Goal: Task Accomplishment & Management: Complete application form

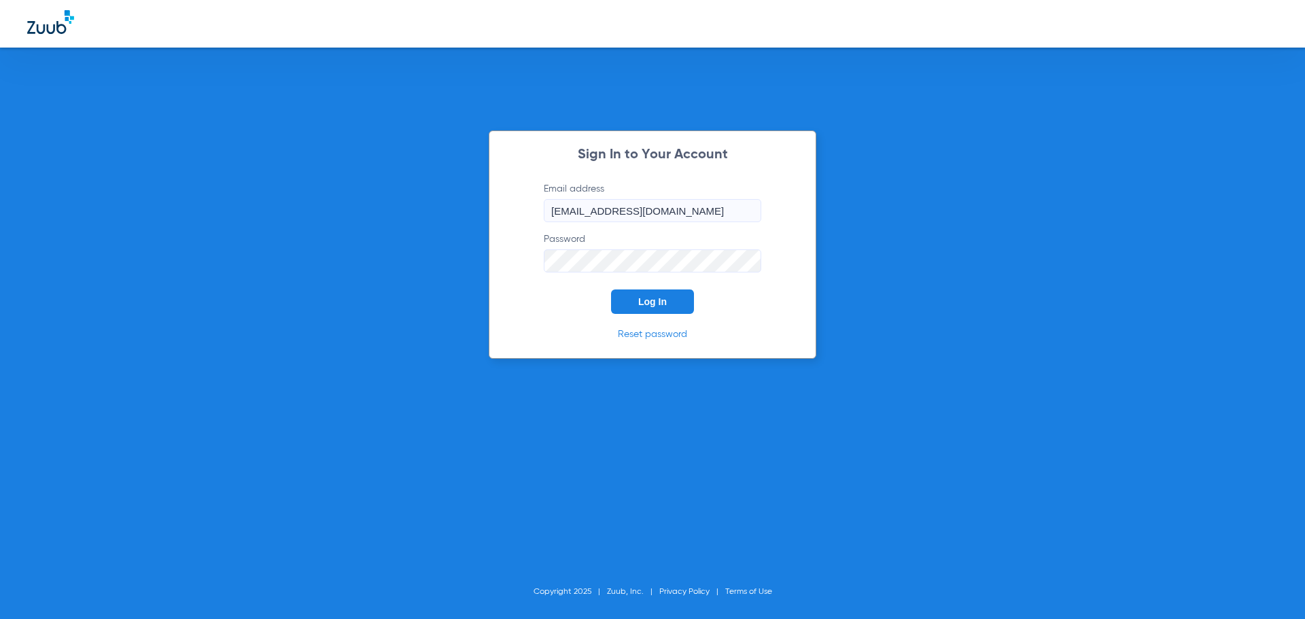
click at [671, 305] on button "Log In" at bounding box center [652, 302] width 83 height 24
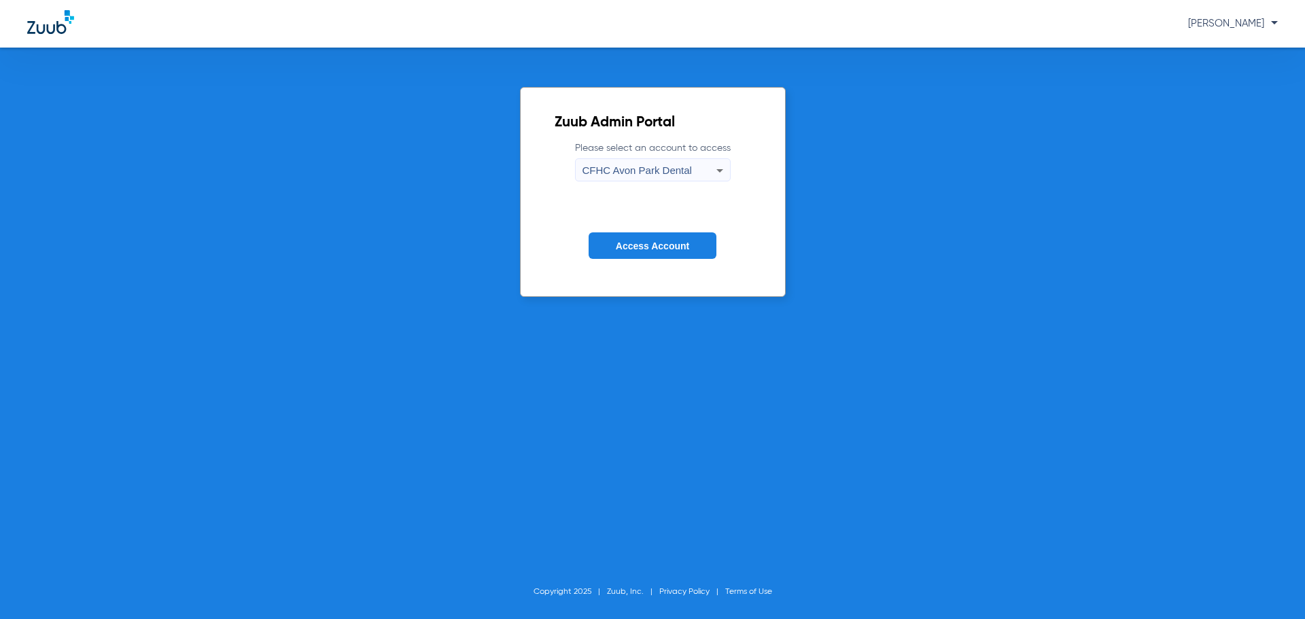
click at [721, 169] on icon at bounding box center [720, 170] width 16 height 16
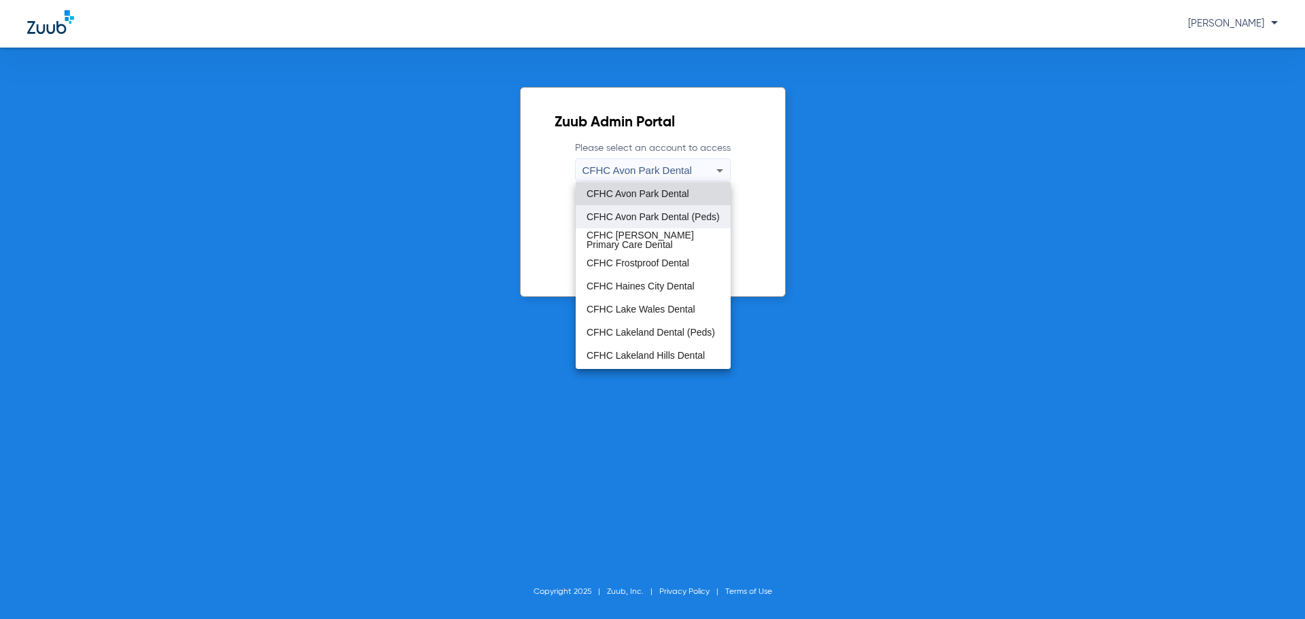
click at [674, 212] on span "CFHC Avon Park Dental (Peds)" at bounding box center [653, 217] width 133 height 10
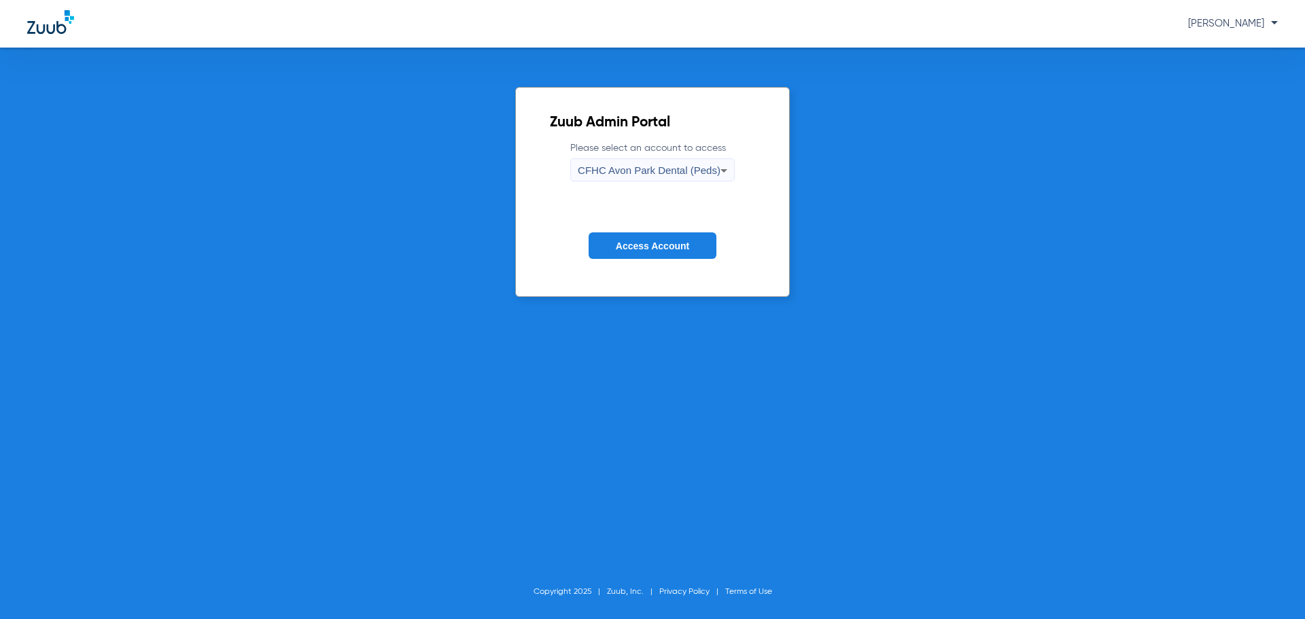
click at [727, 165] on icon at bounding box center [724, 170] width 16 height 16
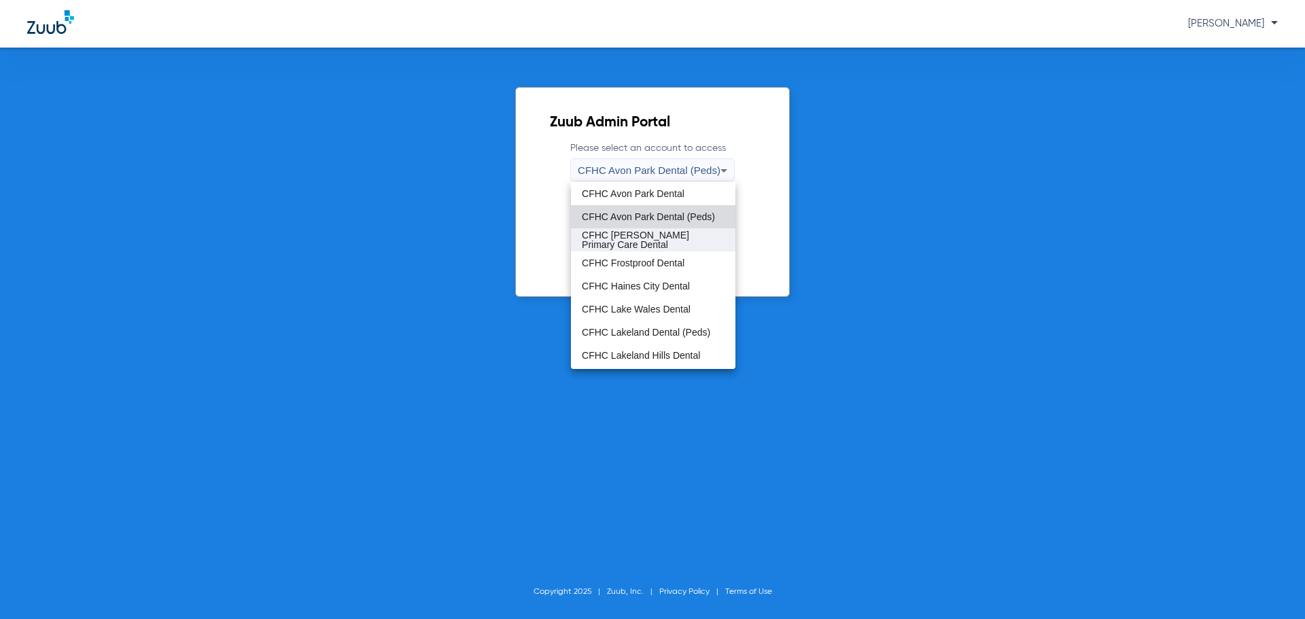
click at [667, 241] on span "CFHC [PERSON_NAME] Primary Care Dental" at bounding box center [653, 239] width 143 height 19
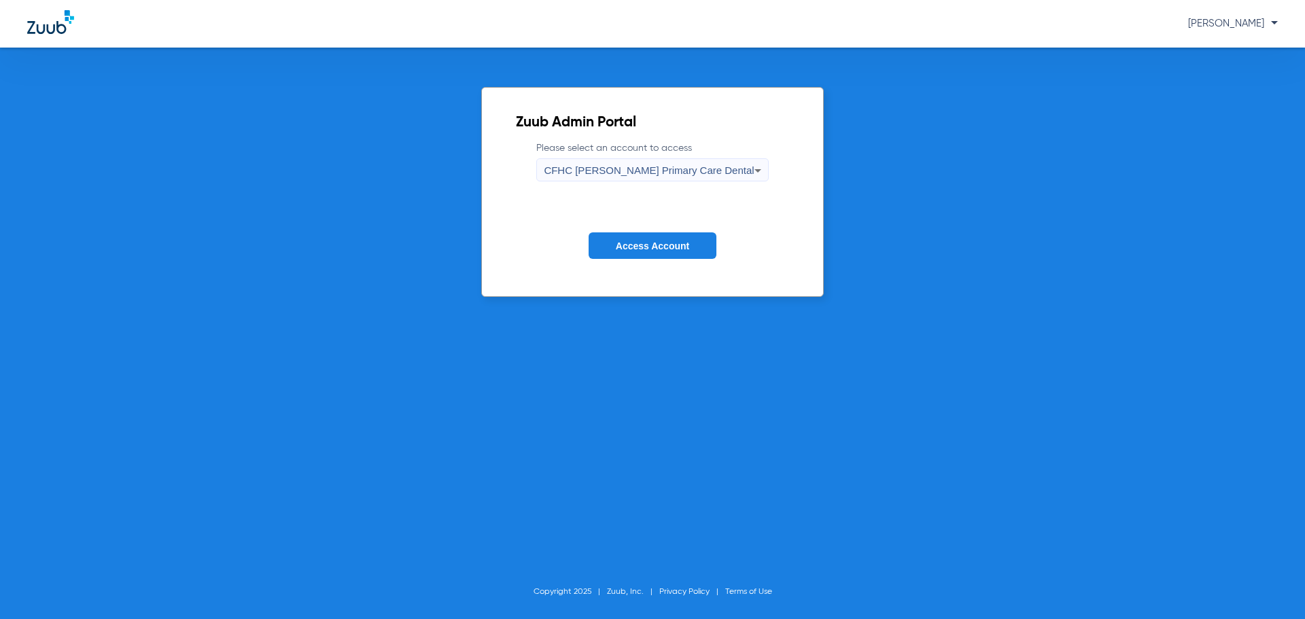
click at [662, 244] on span "Access Account" at bounding box center [652, 246] width 73 height 11
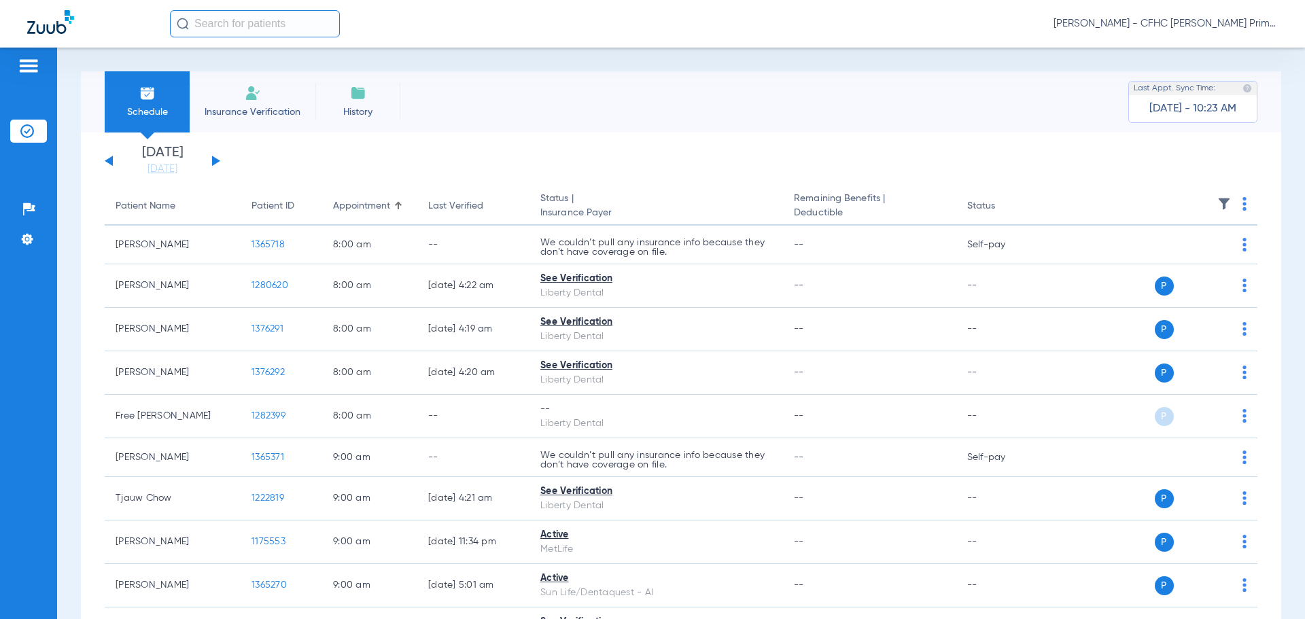
drag, startPoint x: 256, startPoint y: 112, endPoint x: 242, endPoint y: 118, distance: 15.2
click at [256, 112] on span "Insurance Verification" at bounding box center [252, 112] width 105 height 14
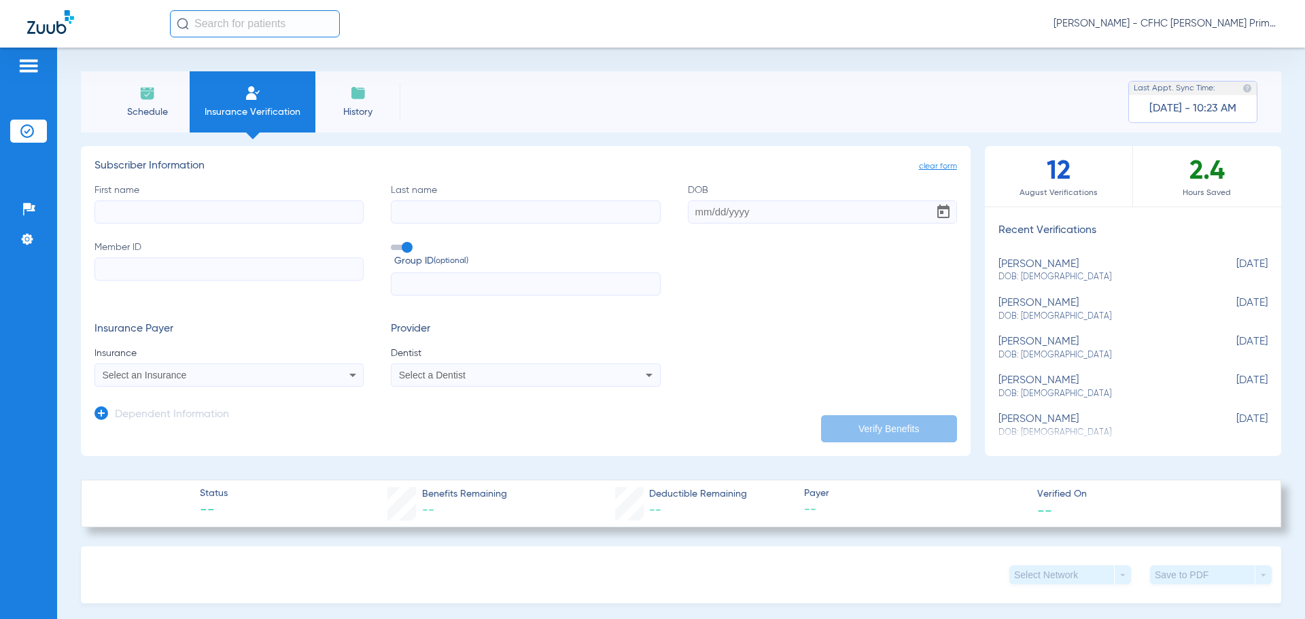
click at [398, 245] on span at bounding box center [401, 247] width 20 height 5
click at [394, 243] on input "Group ID (optional)" at bounding box center [394, 243] width 0 height 0
click at [270, 207] on input "First name" at bounding box center [229, 212] width 269 height 23
type input "[PERSON_NAME]"
click at [411, 208] on input "Last name" at bounding box center [525, 212] width 269 height 23
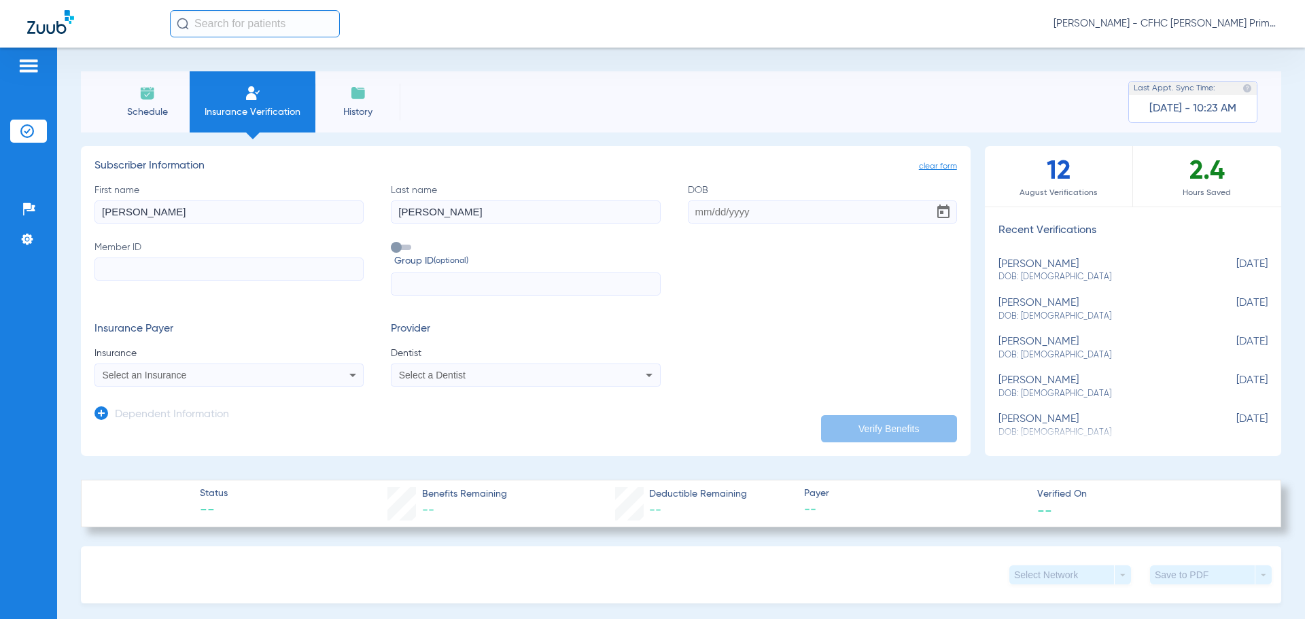
type input "[PERSON_NAME]"
click at [697, 213] on input "DOB" at bounding box center [822, 212] width 269 height 23
type input "[DATE]"
click at [297, 267] on input "Member ID" at bounding box center [229, 269] width 269 height 23
type input "130096226"
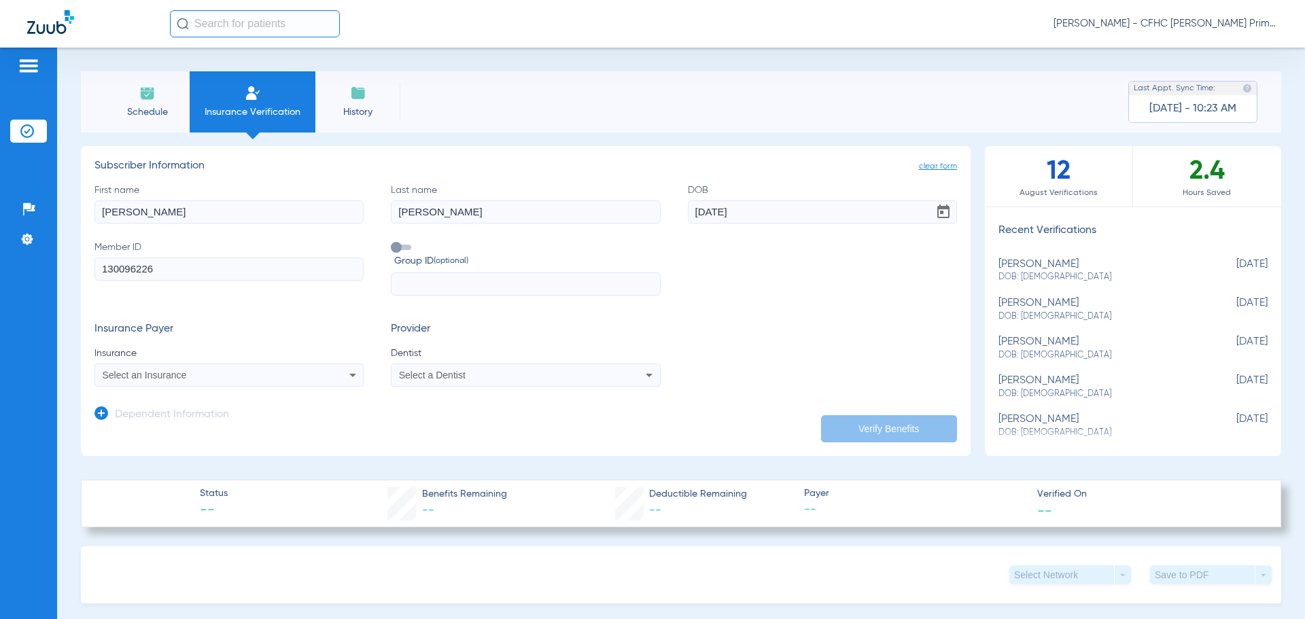
click at [349, 379] on icon at bounding box center [353, 375] width 16 height 16
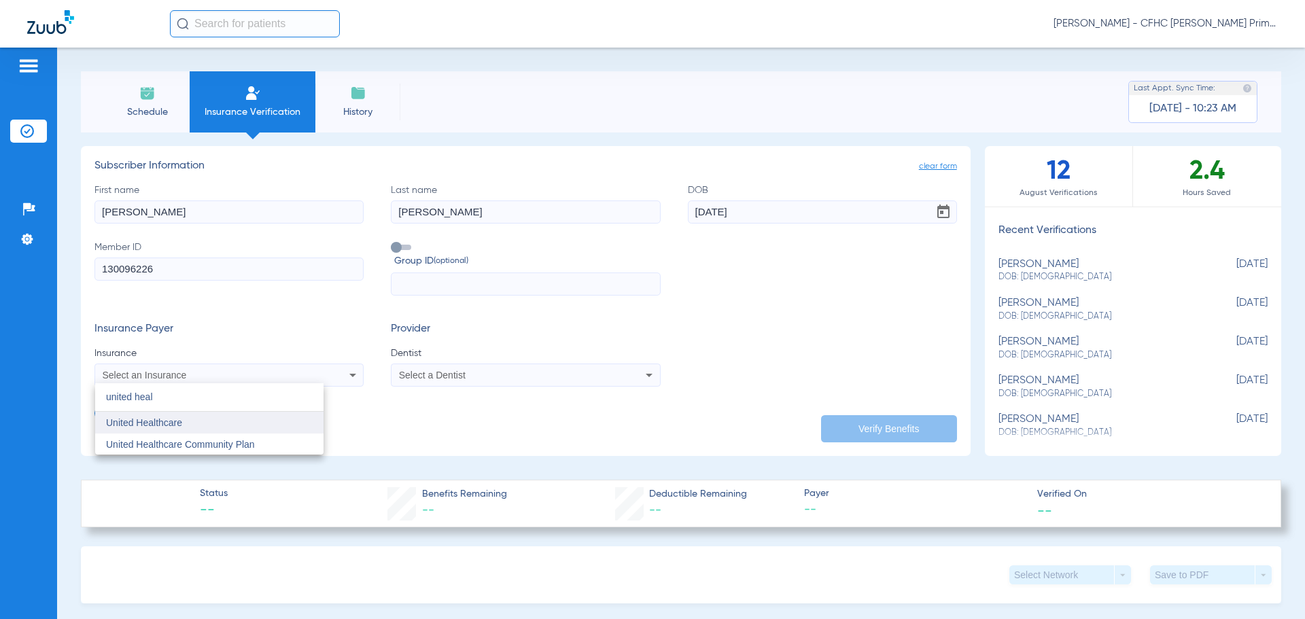
type input "united heal"
click at [112, 425] on span "United Healthcare" at bounding box center [144, 422] width 76 height 11
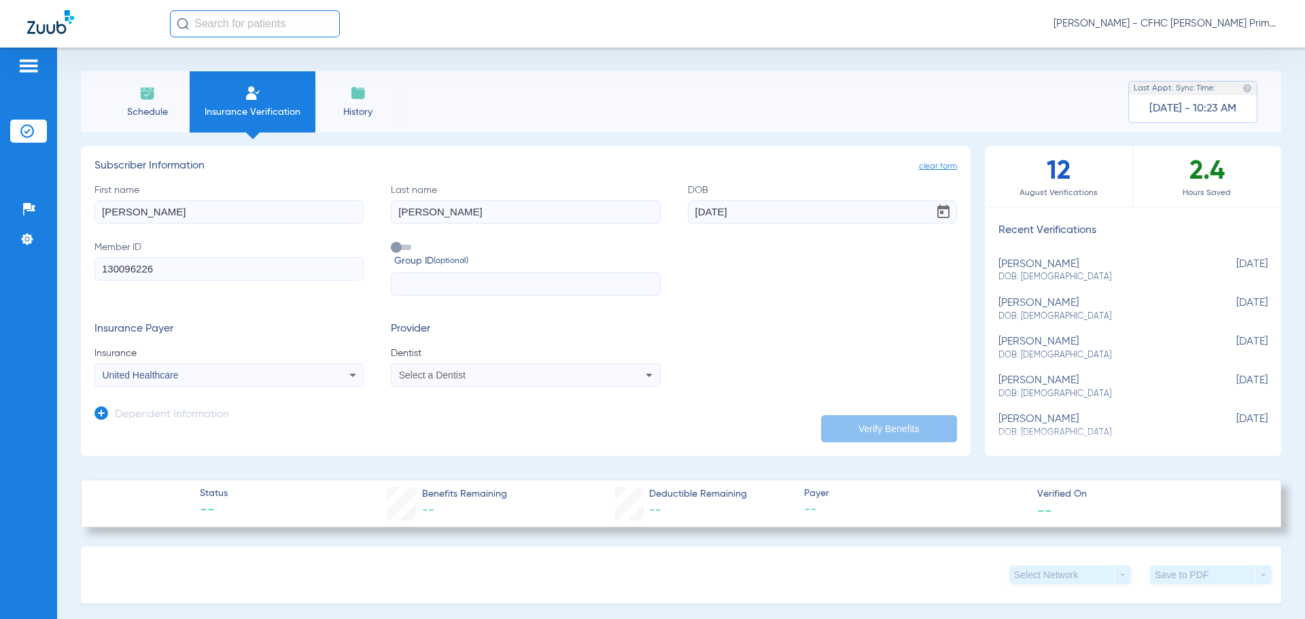
click at [440, 377] on span "Select a Dentist" at bounding box center [432, 375] width 67 height 11
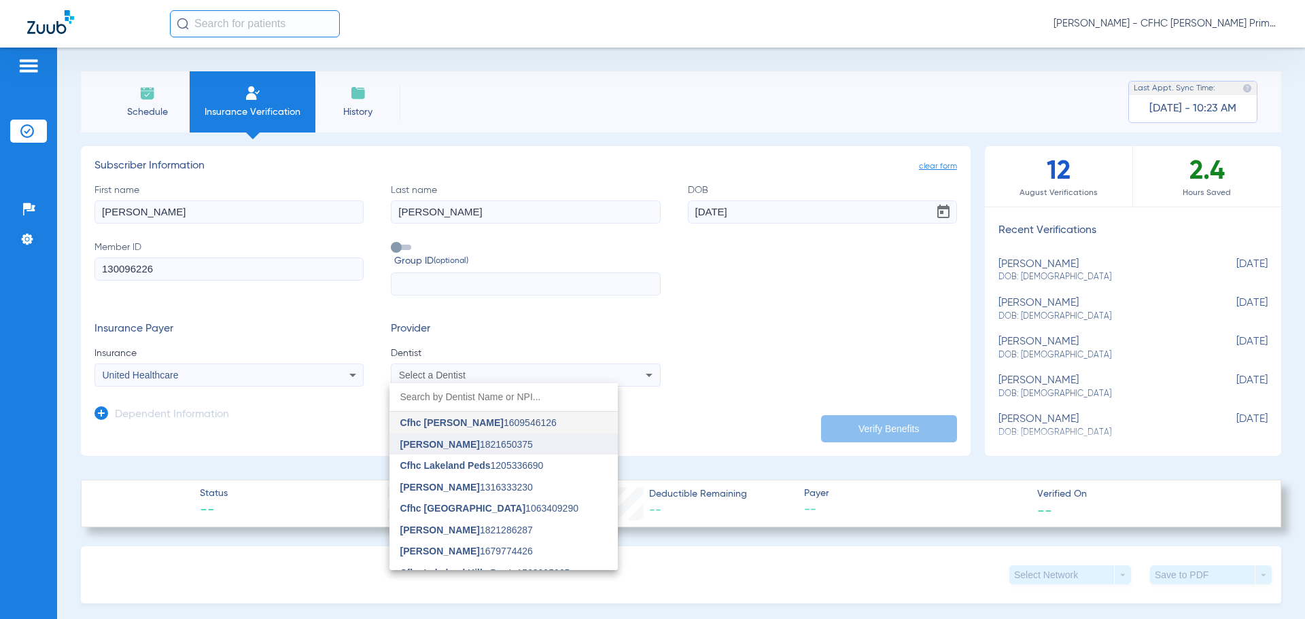
click at [427, 451] on mat-option "[PERSON_NAME] 1821650375" at bounding box center [504, 445] width 228 height 22
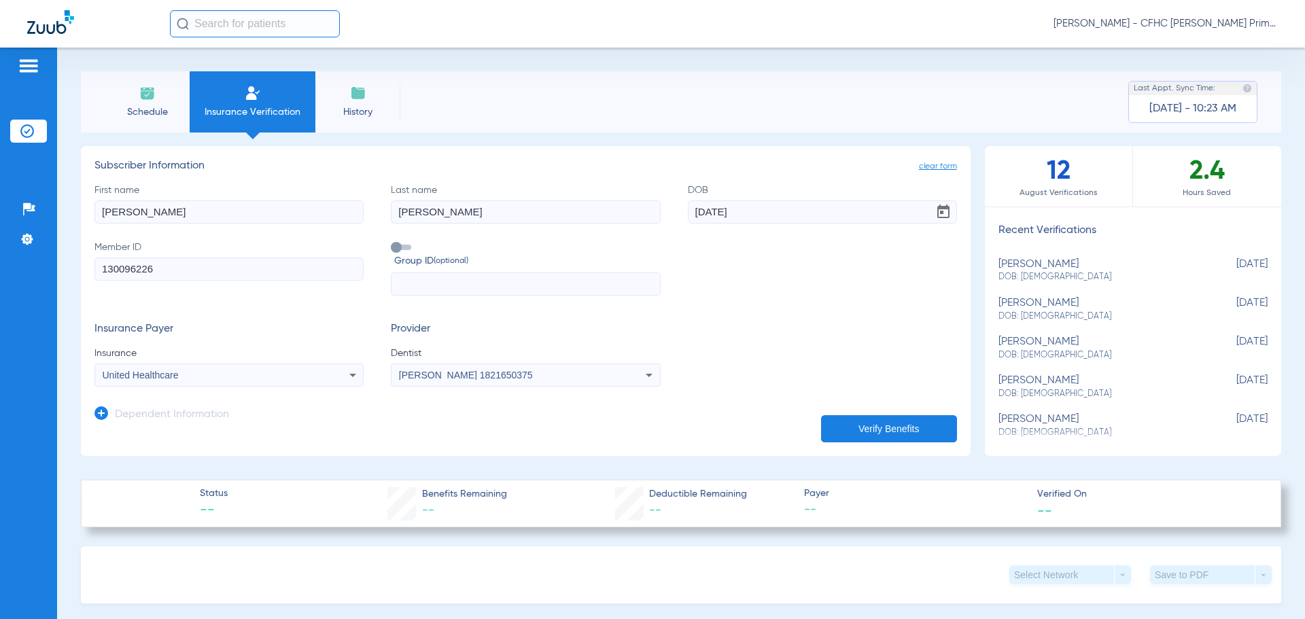
click at [916, 428] on button "Verify Benefits" at bounding box center [889, 428] width 136 height 27
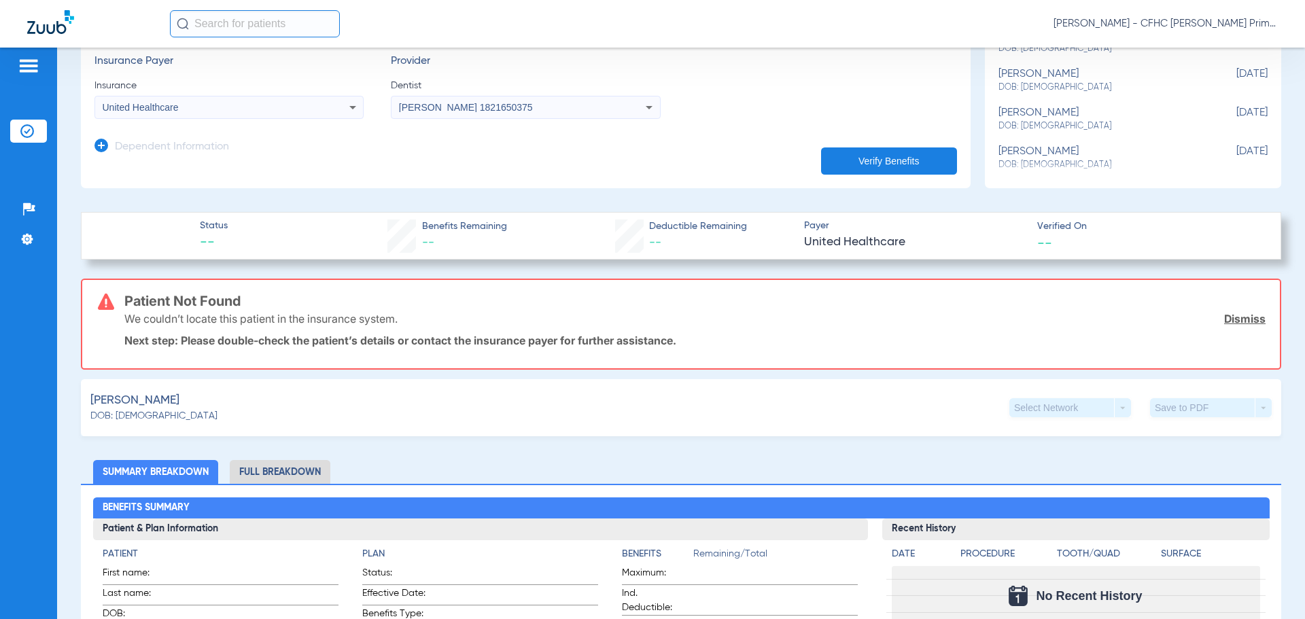
scroll to position [272, 0]
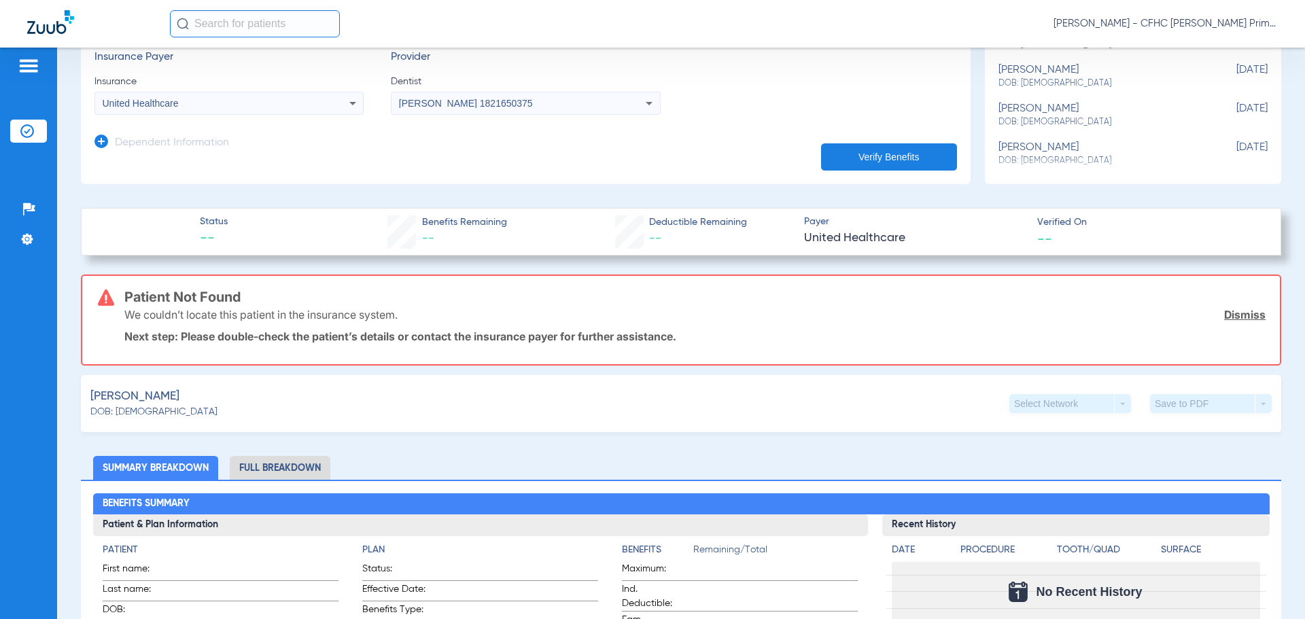
click at [1239, 313] on link "Dismiss" at bounding box center [1244, 315] width 41 height 14
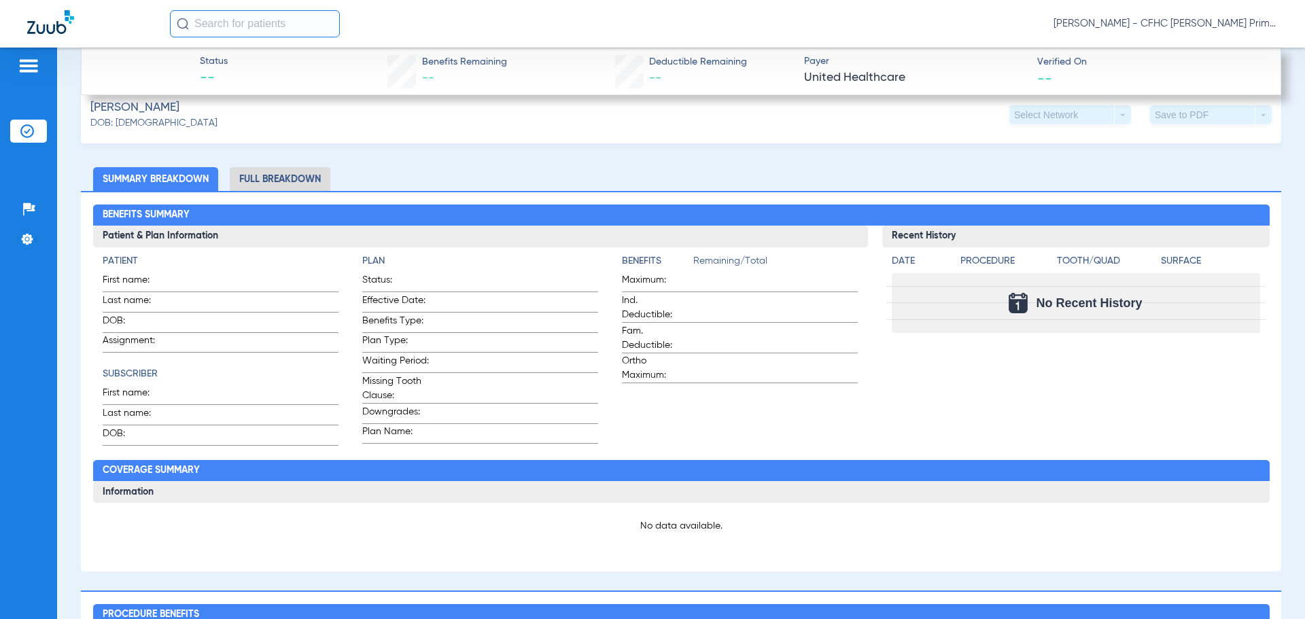
scroll to position [0, 0]
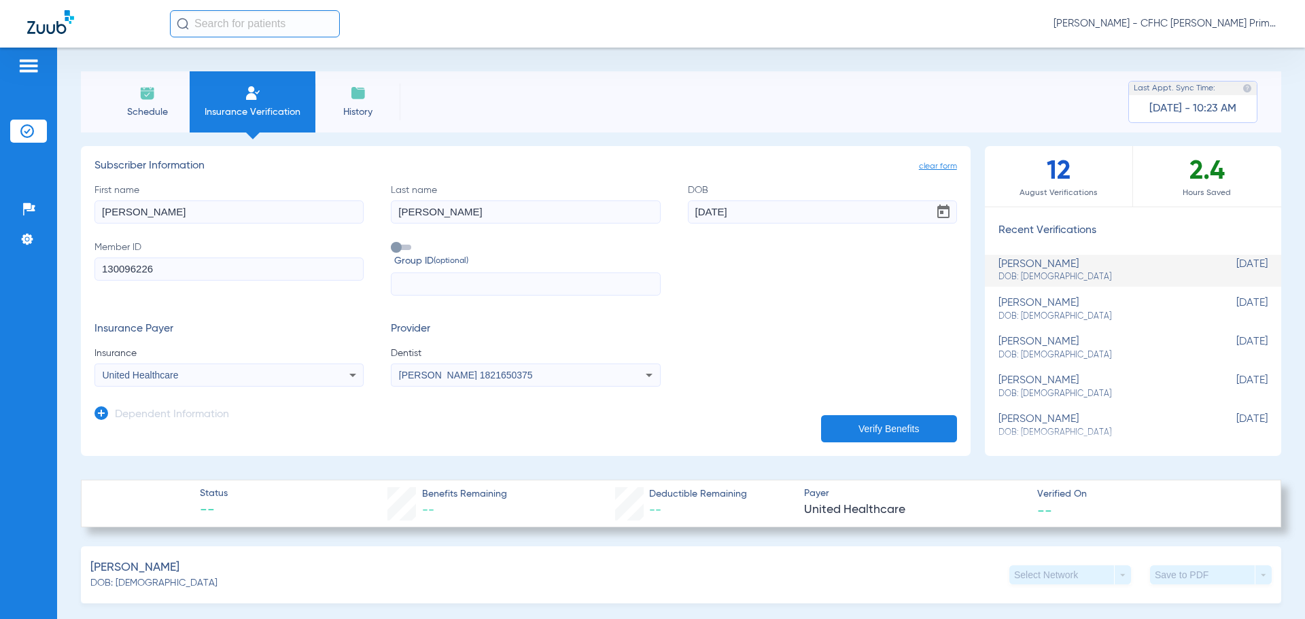
click at [855, 421] on button "Verify Benefits" at bounding box center [889, 428] width 136 height 27
click at [103, 212] on input "[PERSON_NAME]" at bounding box center [229, 212] width 269 height 23
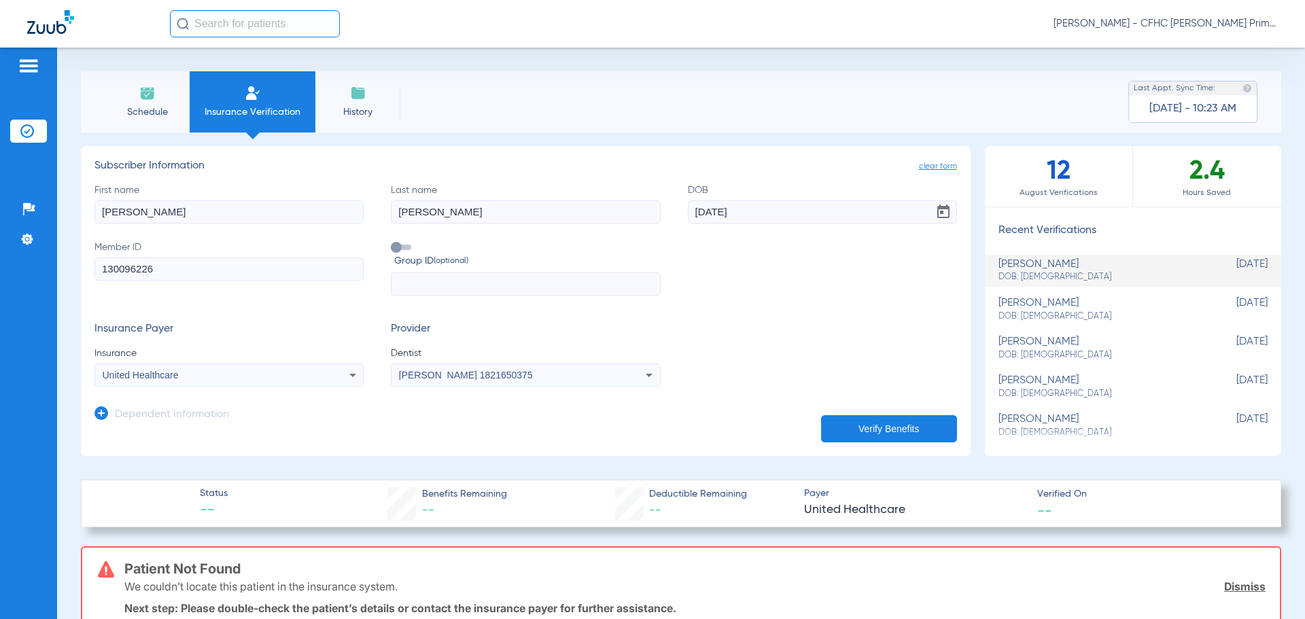
type input "[PERSON_NAME]"
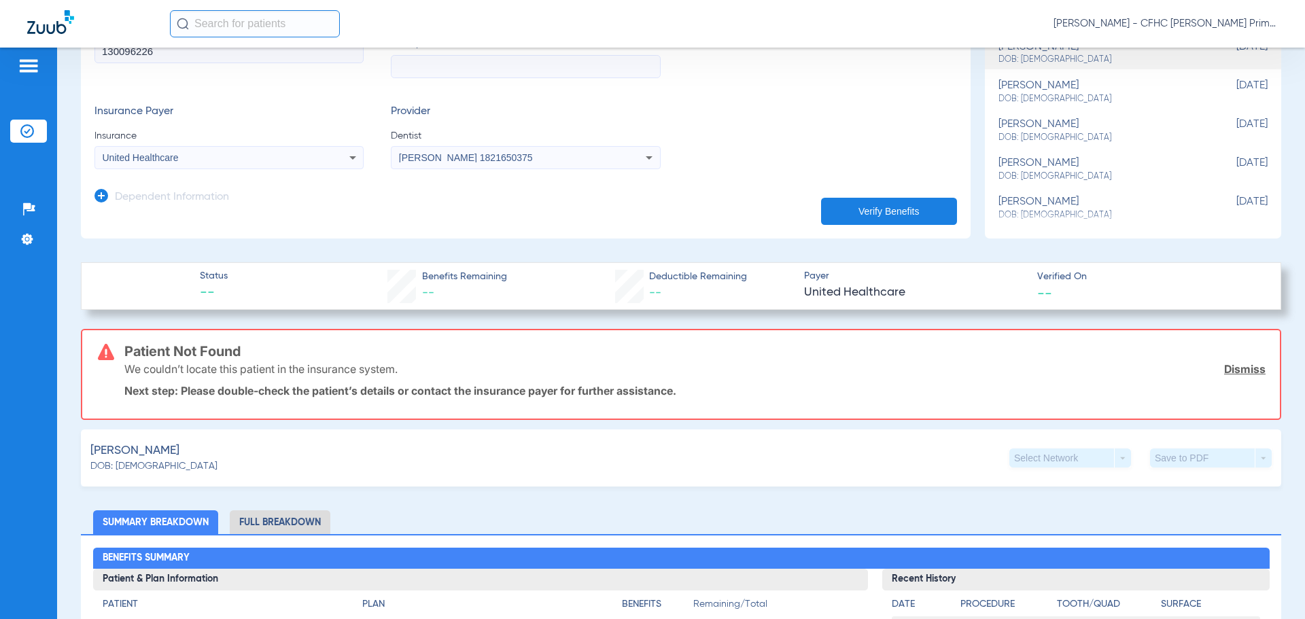
scroll to position [272, 0]
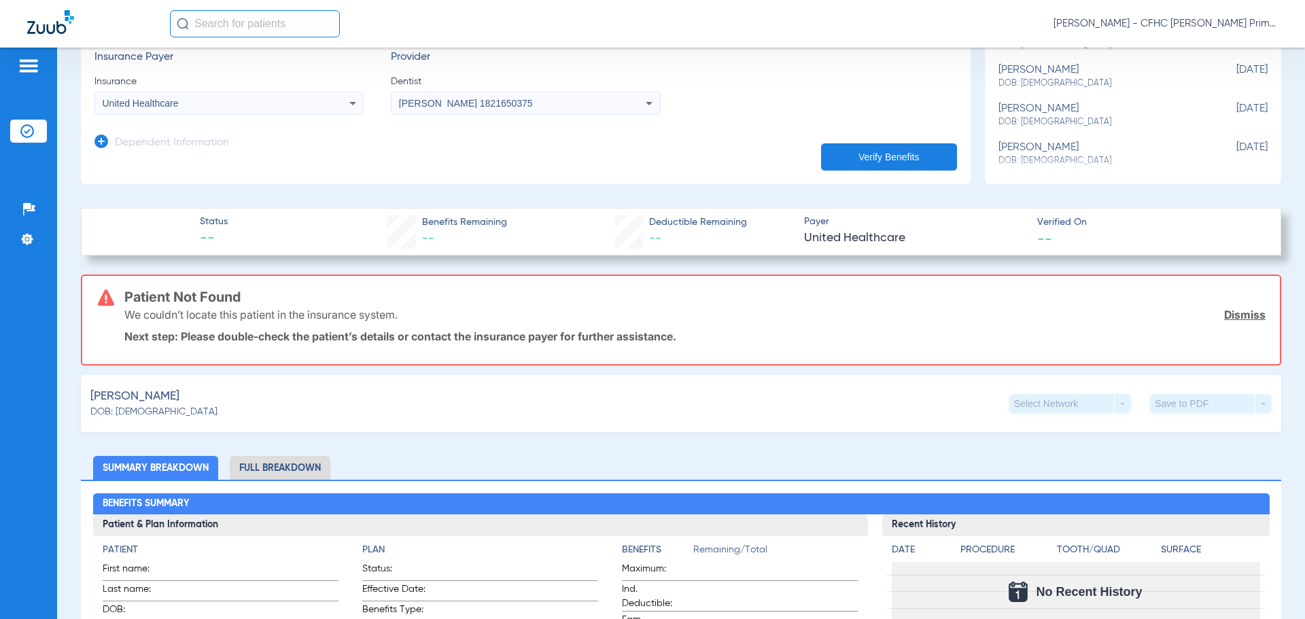
click at [1224, 311] on link "Dismiss" at bounding box center [1244, 315] width 41 height 14
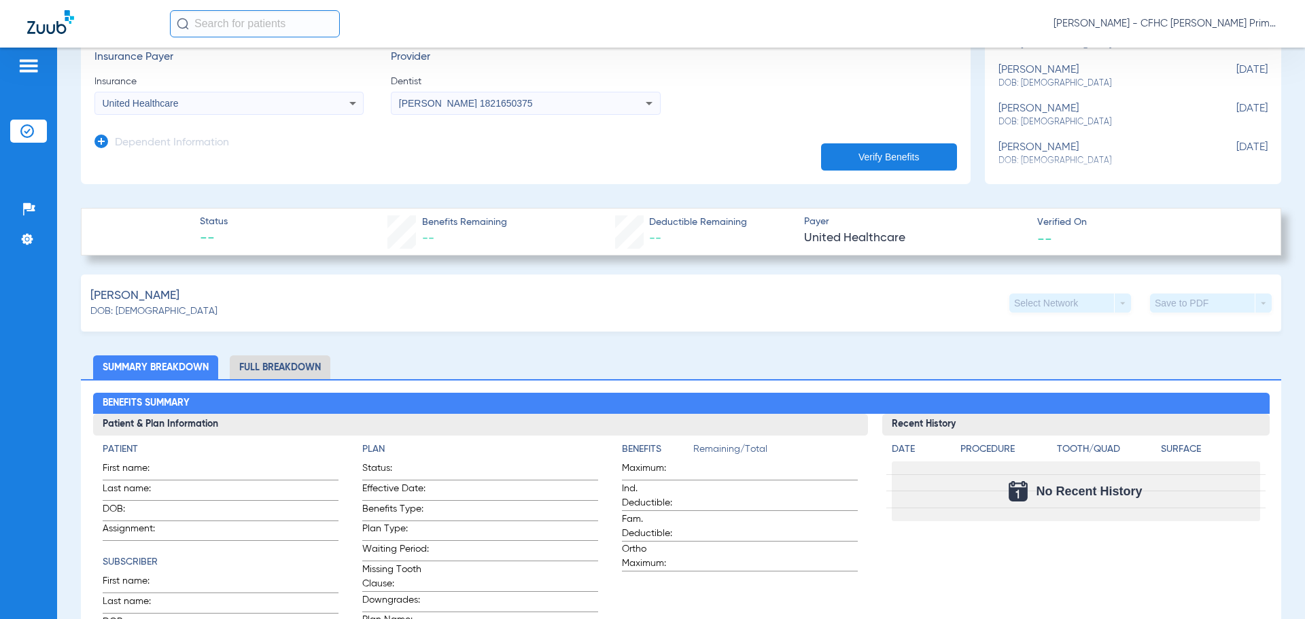
scroll to position [0, 0]
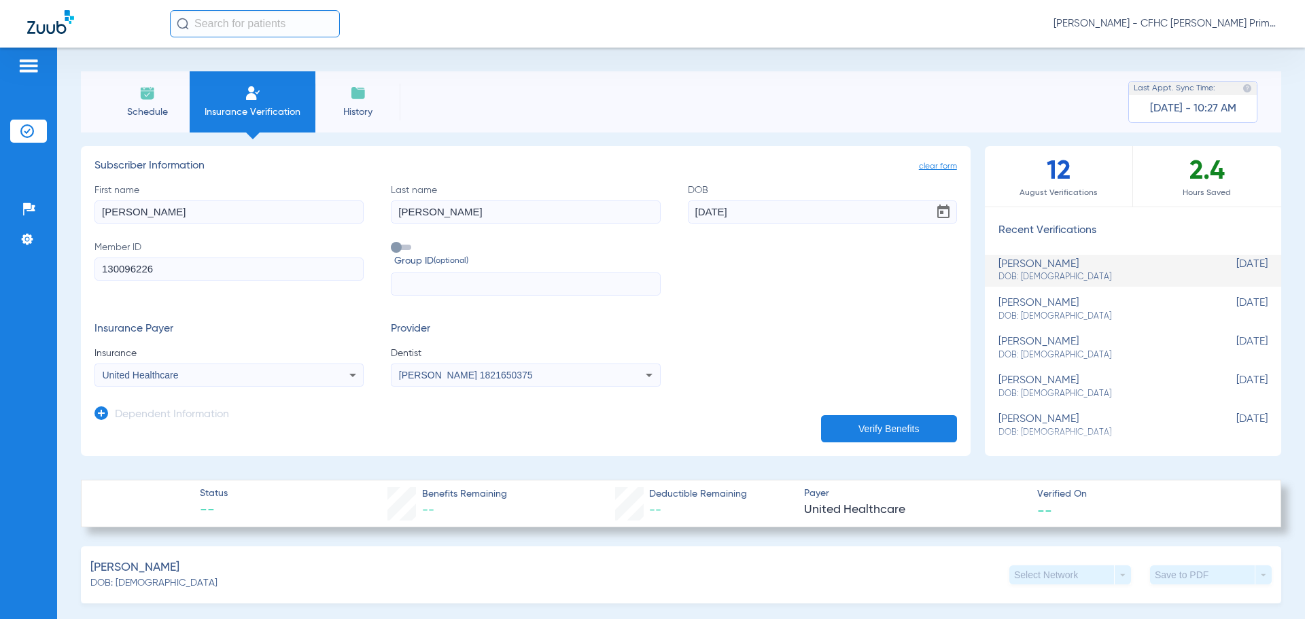
click at [121, 107] on span "Schedule" at bounding box center [147, 112] width 65 height 14
